Goal: Contribute content

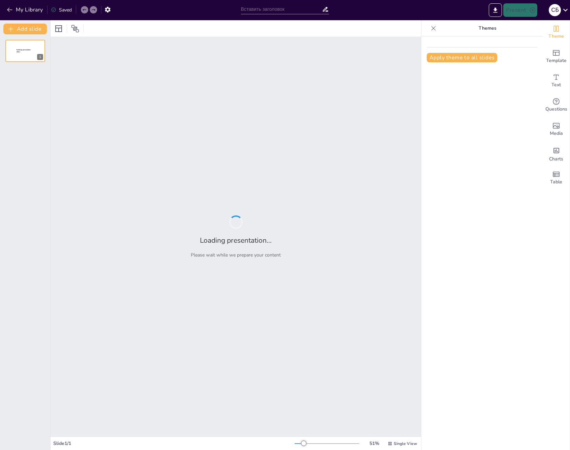
type input "Эффективные стратегии привлечения клиентов в строительном бизнесе: от малых до …"
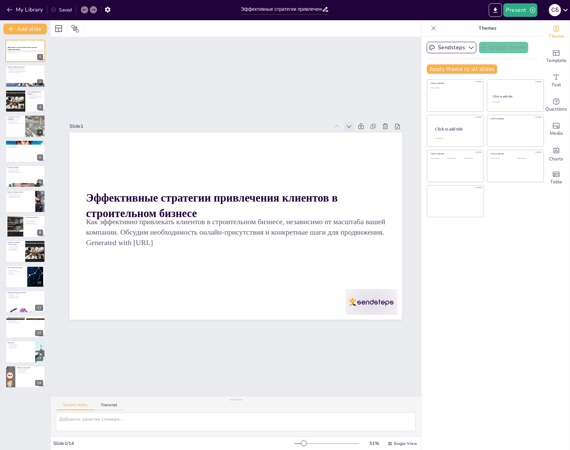
click at [96, 203] on icon at bounding box center [91, 207] width 9 height 9
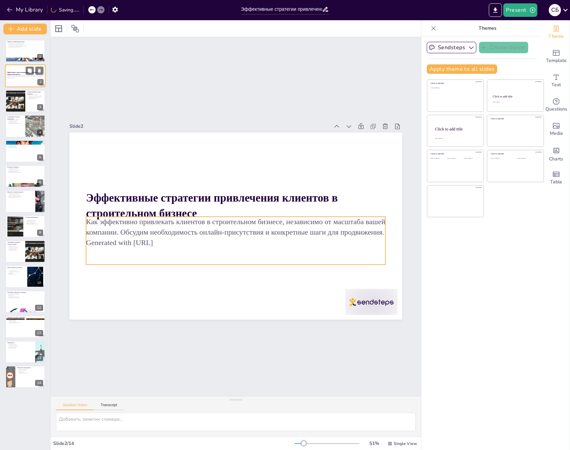
click at [23, 80] on div "Как эффективно привлекать клиентов в строительном бизнесе, независимо от масшта…" at bounding box center [25, 78] width 36 height 6
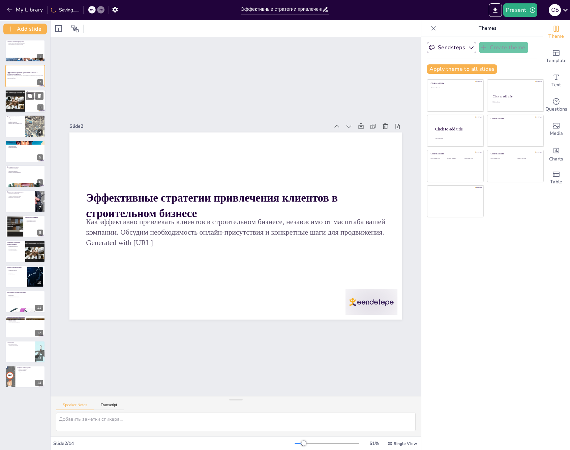
click at [22, 103] on div at bounding box center [15, 101] width 40 height 23
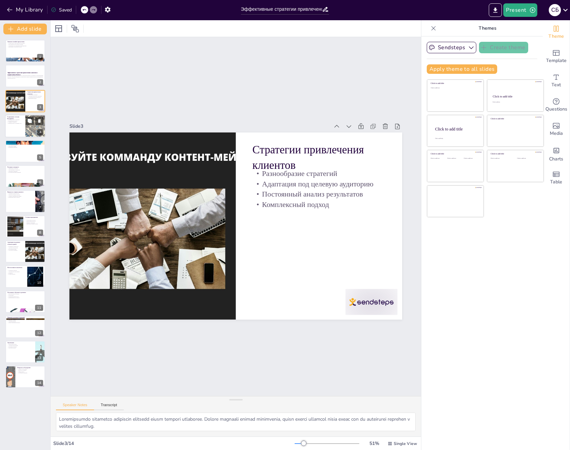
click at [26, 129] on div at bounding box center [36, 126] width 40 height 23
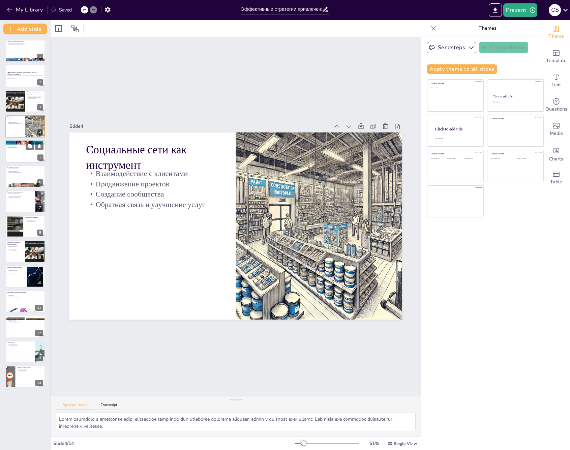
click at [26, 154] on div at bounding box center [25, 151] width 40 height 23
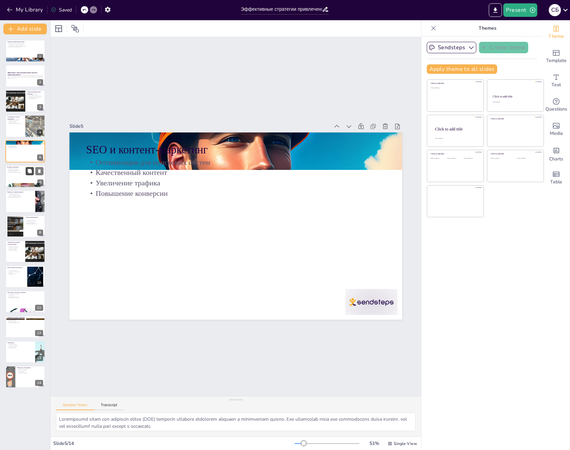
click at [26, 174] on button at bounding box center [30, 171] width 8 height 8
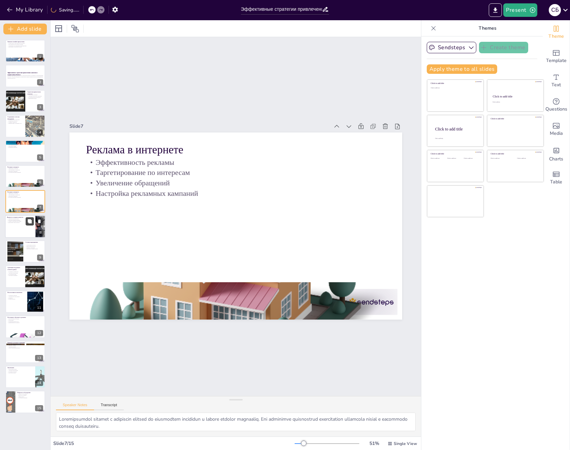
click at [30, 219] on icon at bounding box center [29, 221] width 5 height 5
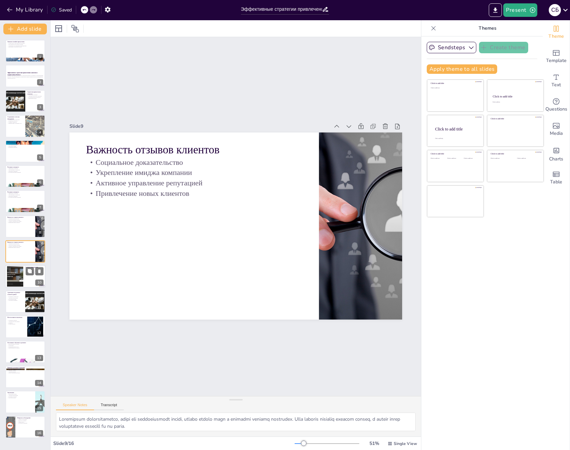
click at [24, 272] on div at bounding box center [25, 276] width 40 height 23
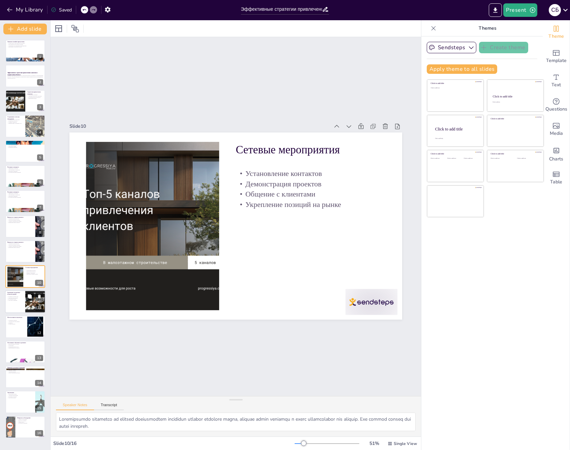
click at [26, 293] on button at bounding box center [30, 296] width 8 height 8
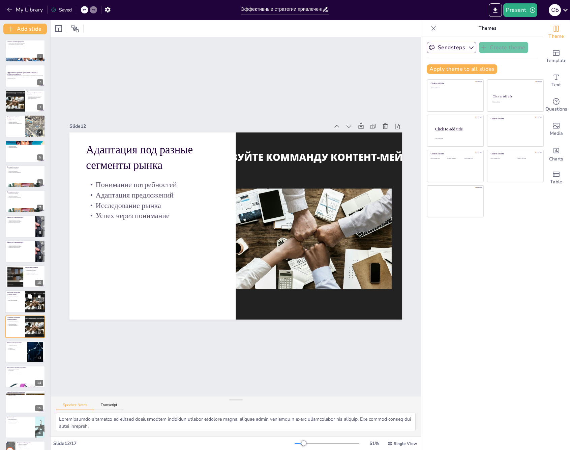
type textarea "Loremipsu dolorsitamet consectet adipiscin elits doeiusmo temporin utl etdolore…"
